Goal: Task Accomplishment & Management: Use online tool/utility

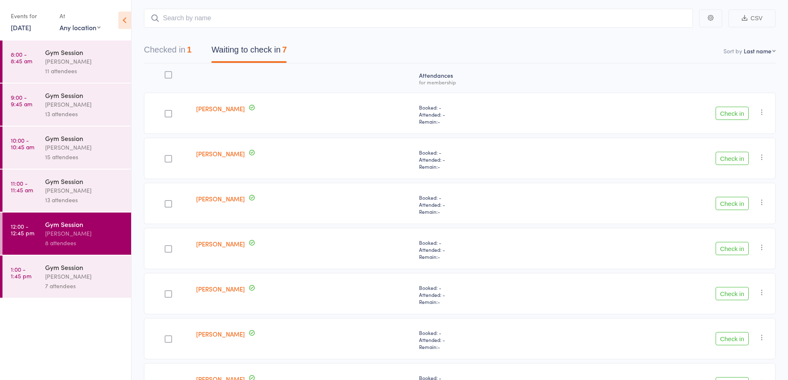
scroll to position [105, 0]
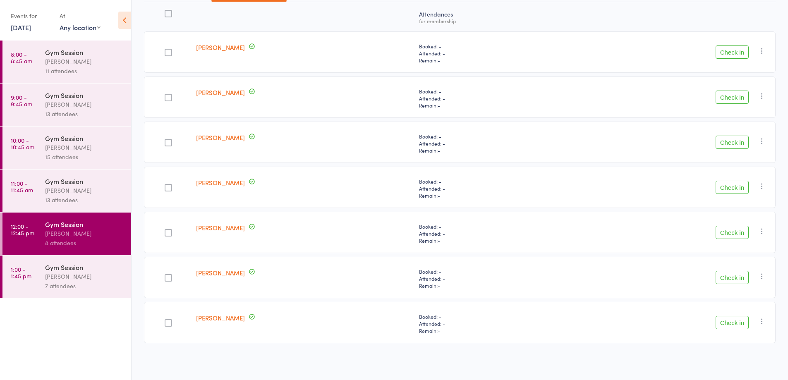
click at [112, 282] on div "7 attendees" at bounding box center [84, 286] width 79 height 10
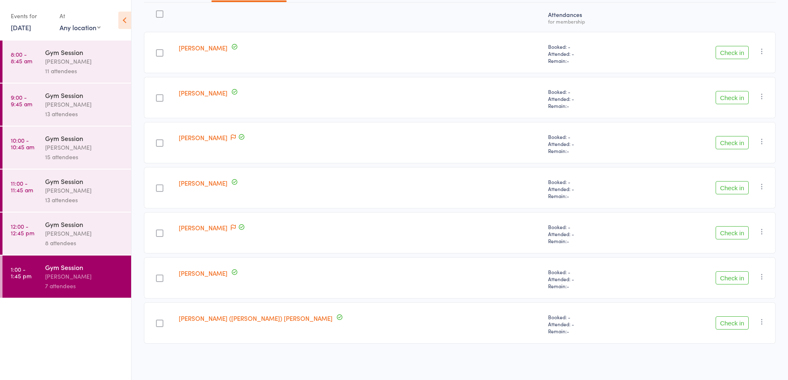
scroll to position [105, 0]
click at [760, 140] on icon "button" at bounding box center [762, 141] width 8 height 8
click at [741, 225] on li "Mark absent" at bounding box center [732, 223] width 68 height 11
click at [93, 235] on div "[PERSON_NAME]" at bounding box center [84, 234] width 79 height 10
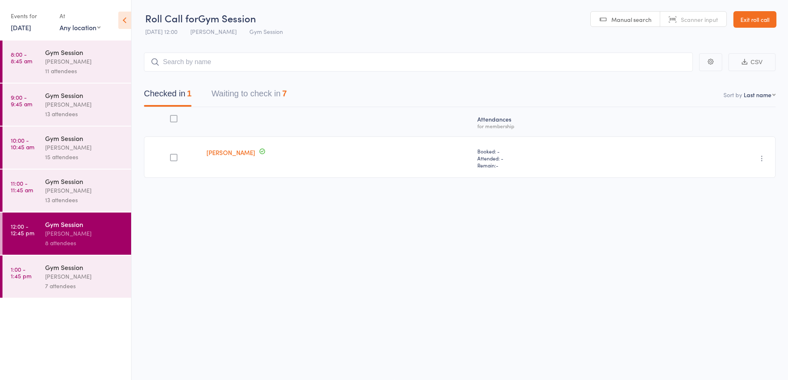
click at [270, 93] on button "Waiting to check in 7" at bounding box center [248, 96] width 75 height 22
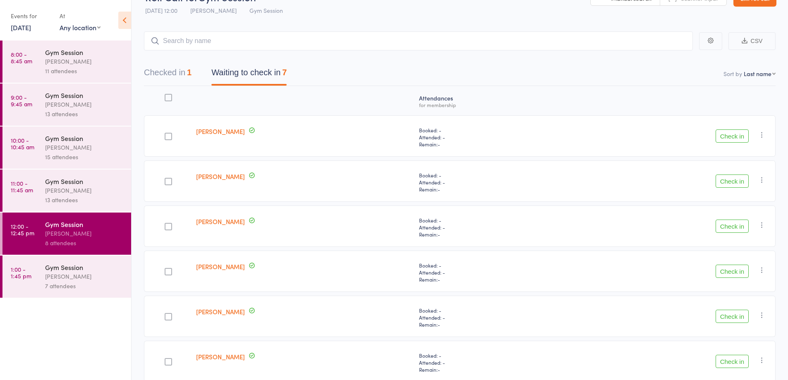
scroll to position [28, 0]
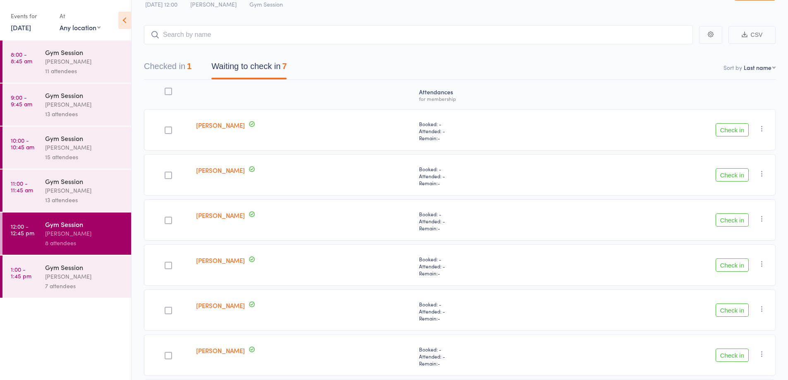
click at [736, 221] on button "Check in" at bounding box center [731, 219] width 33 height 13
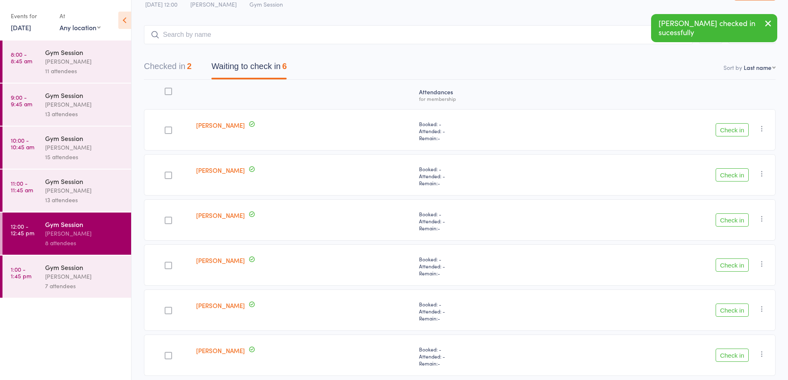
click at [728, 223] on button "Check in" at bounding box center [731, 219] width 33 height 13
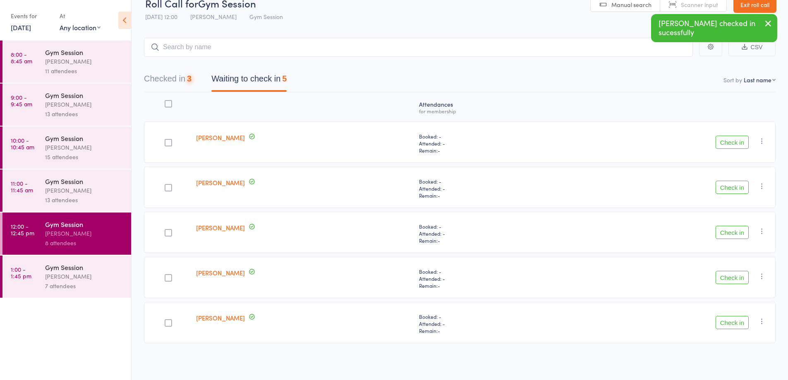
scroll to position [15, 0]
click at [729, 228] on button "Check in" at bounding box center [731, 232] width 33 height 13
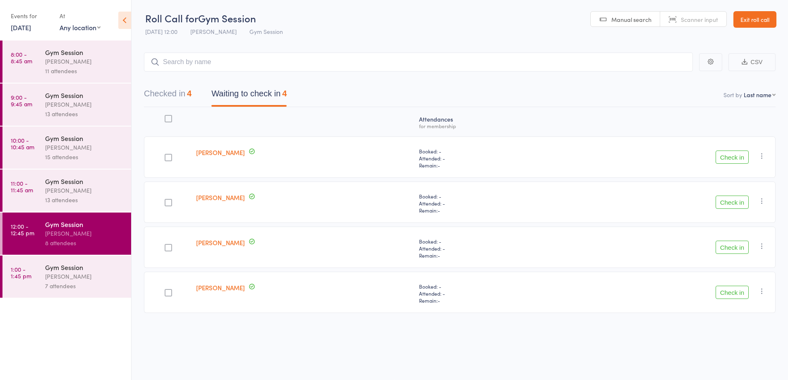
click at [732, 201] on button "Check in" at bounding box center [731, 202] width 33 height 13
click at [733, 208] on button "Check in" at bounding box center [731, 202] width 33 height 13
click at [191, 59] on input "search" at bounding box center [418, 62] width 549 height 19
click at [191, 63] on input "search" at bounding box center [418, 62] width 549 height 19
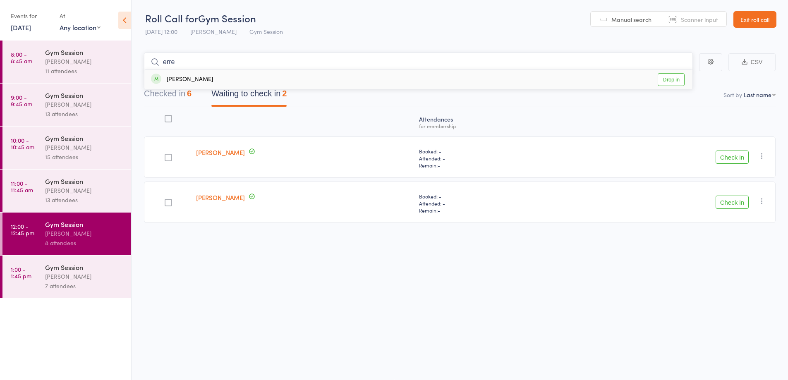
type input "erre"
click at [671, 81] on link "Drop in" at bounding box center [671, 79] width 27 height 13
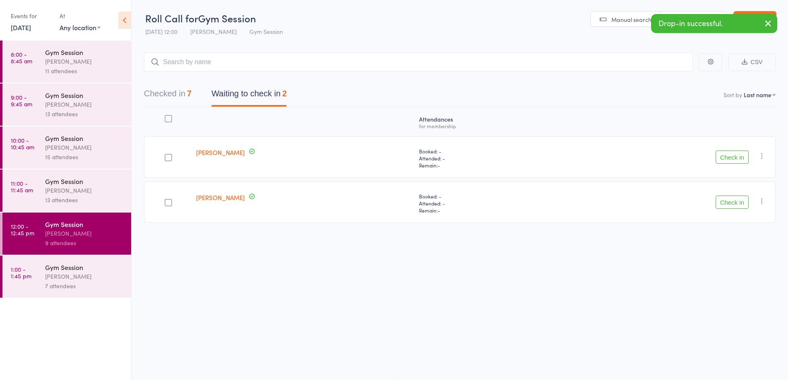
click at [742, 198] on button "Check in" at bounding box center [731, 202] width 33 height 13
